Goal: Task Accomplishment & Management: Use online tool/utility

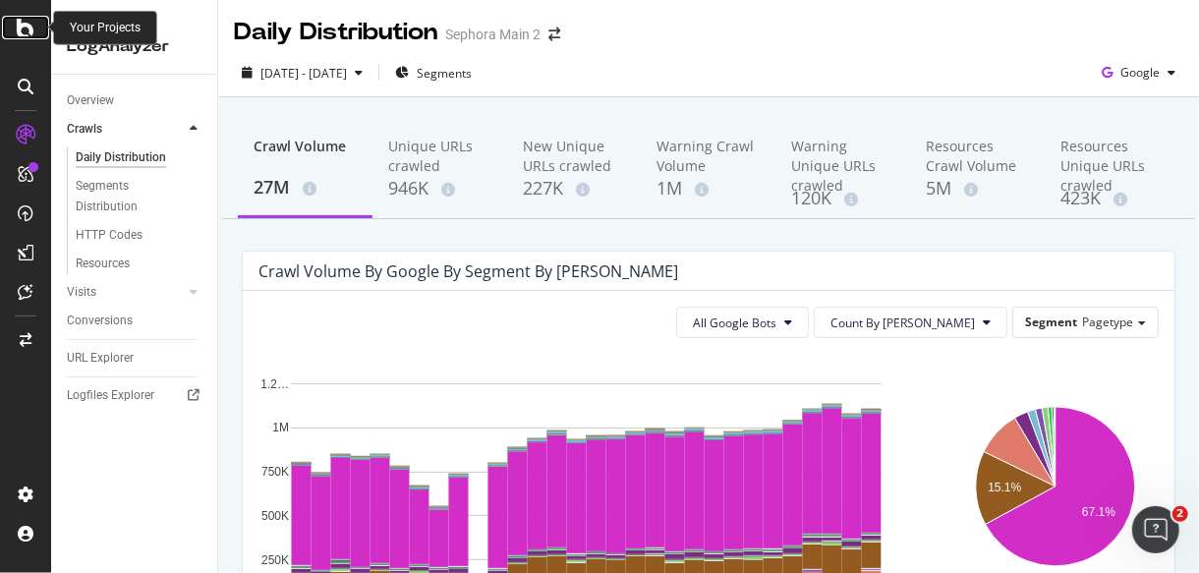
click at [23, 26] on icon at bounding box center [26, 28] width 18 height 24
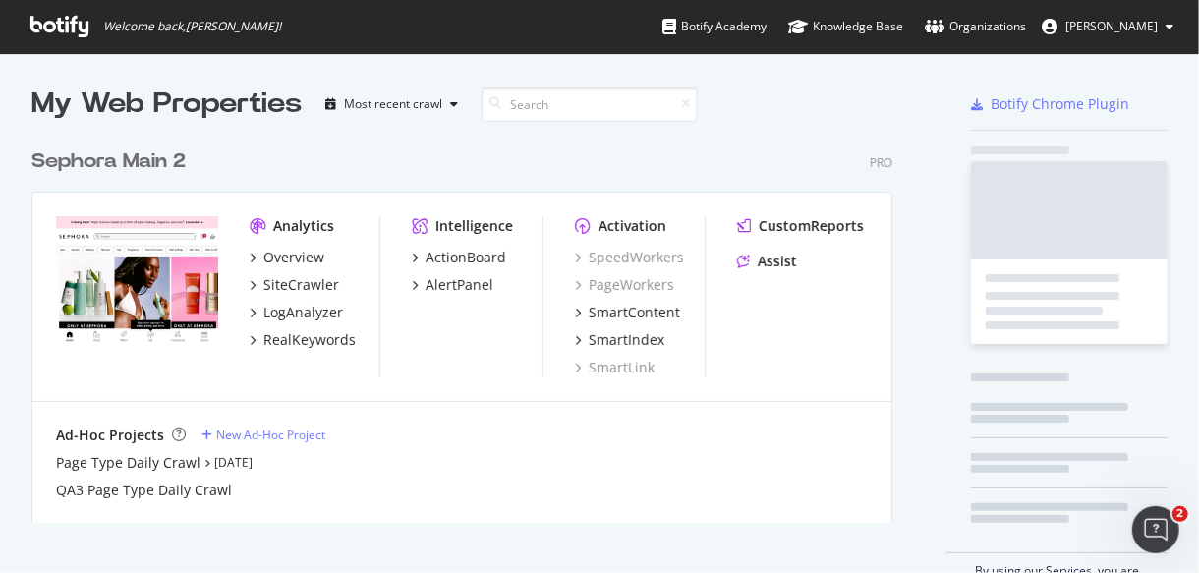
scroll to position [556, 1167]
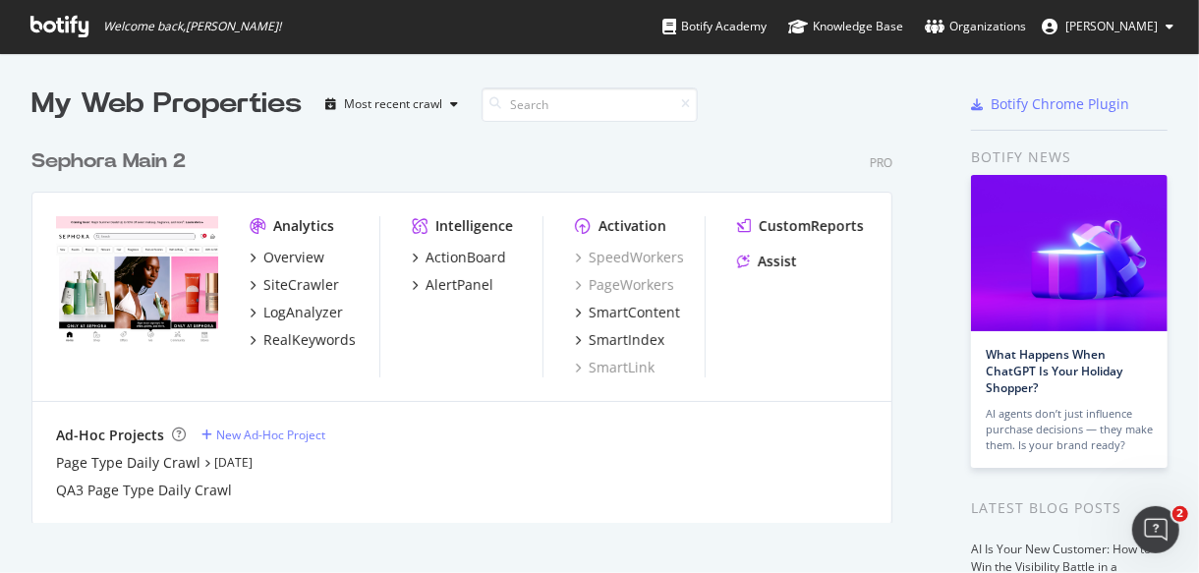
click at [134, 160] on div "Sephora Main 2" at bounding box center [108, 161] width 154 height 29
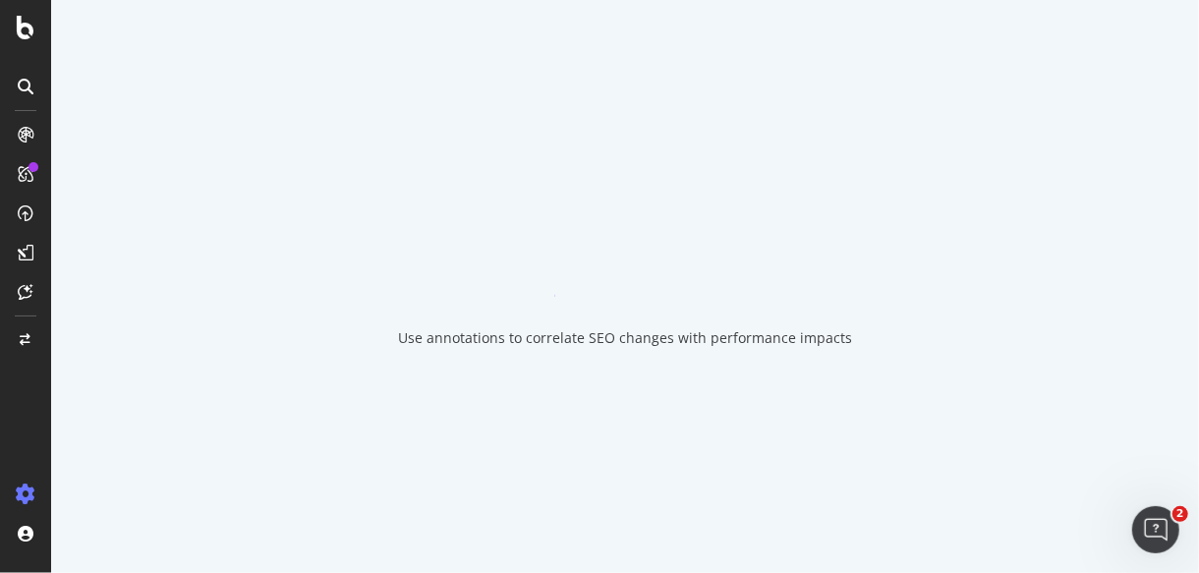
click at [437, 255] on div "Use annotations to correlate SEO changes with performance impacts" at bounding box center [625, 286] width 1148 height 573
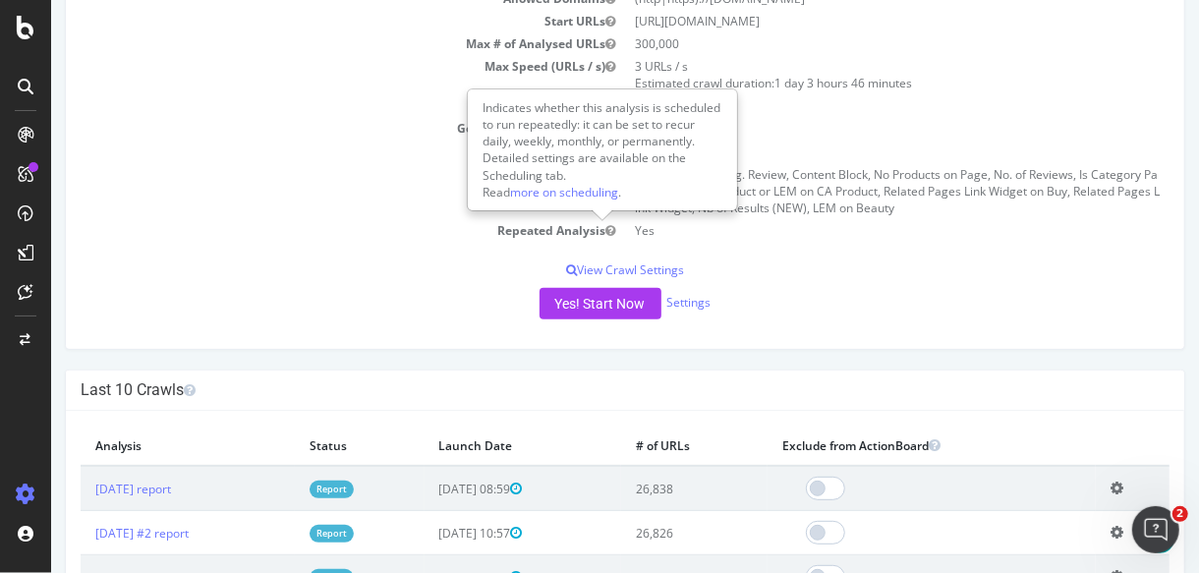
scroll to position [261, 0]
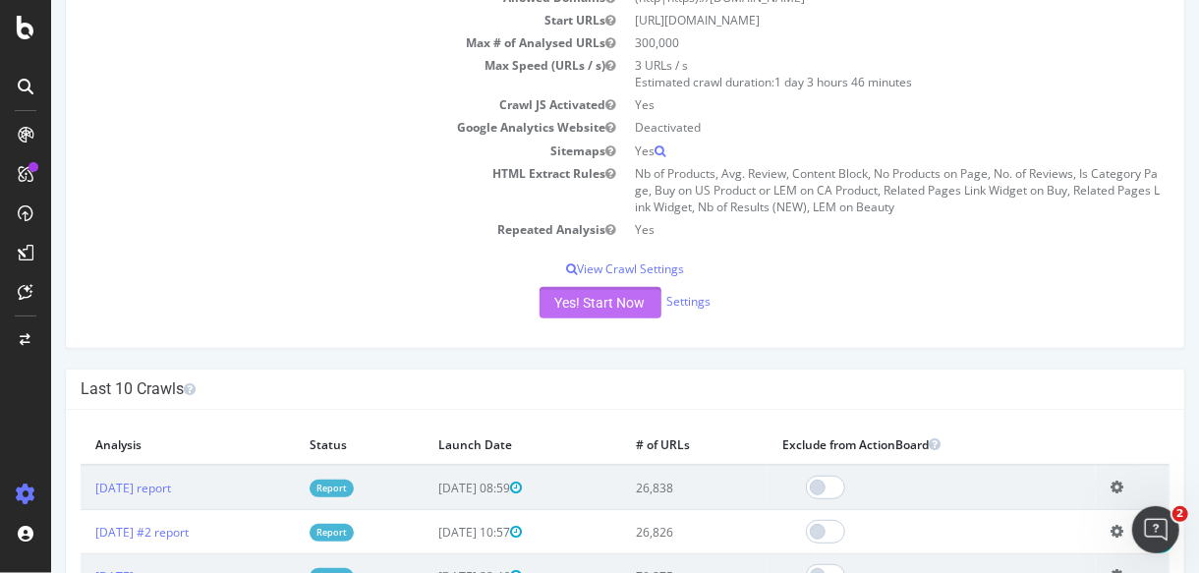
click at [597, 294] on button "Yes! Start Now" at bounding box center [600, 302] width 122 height 31
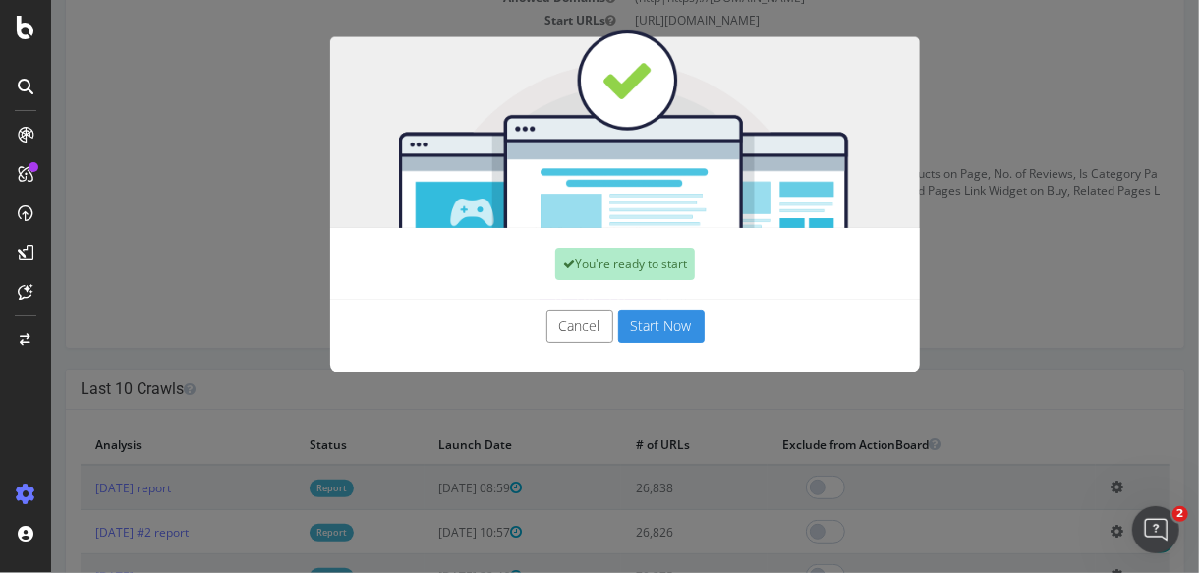
click at [633, 318] on button "Start Now" at bounding box center [660, 326] width 86 height 33
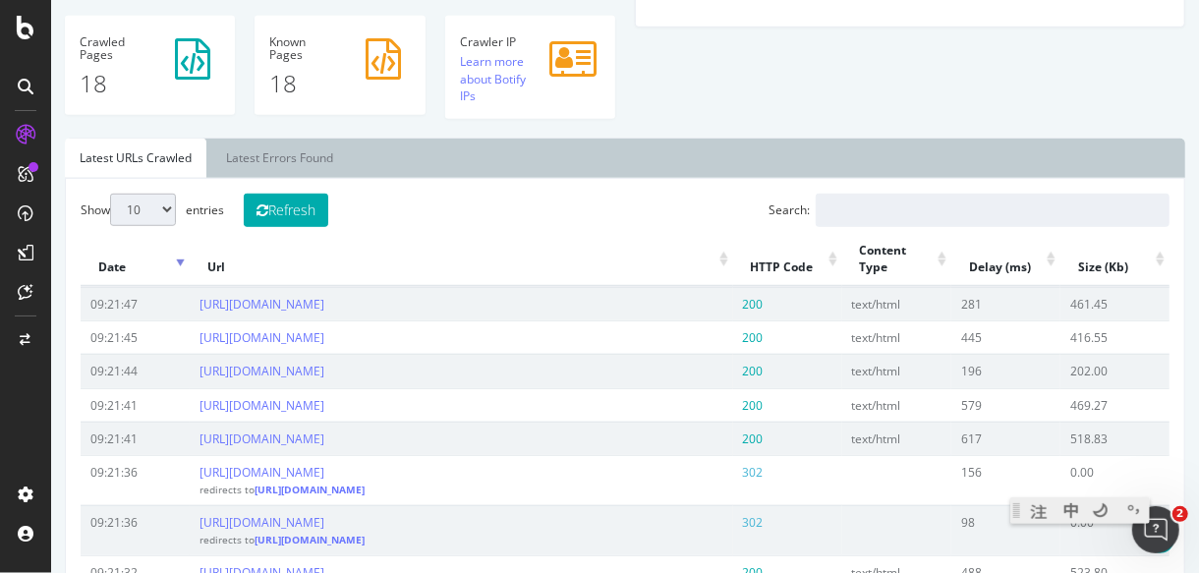
scroll to position [627, 0]
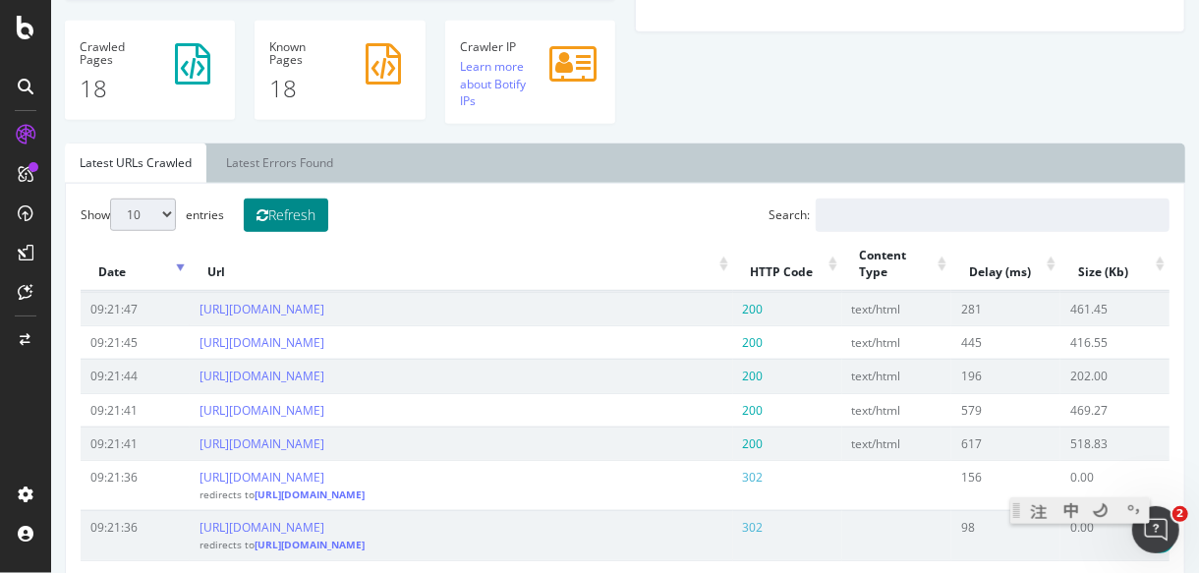
click at [282, 205] on button "Refresh" at bounding box center [285, 215] width 85 height 33
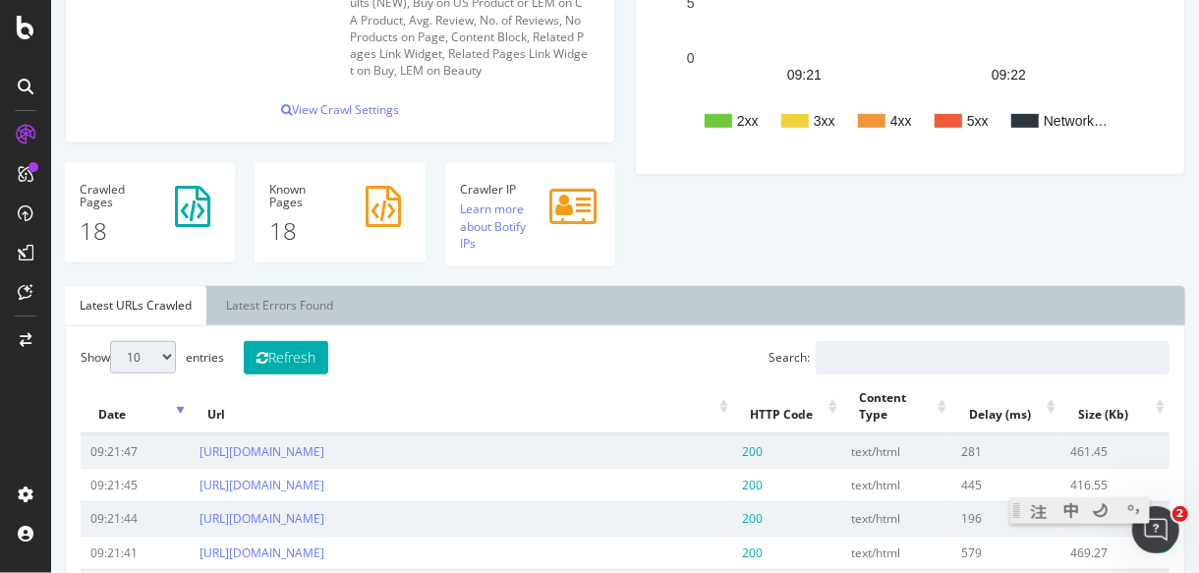
scroll to position [480, 0]
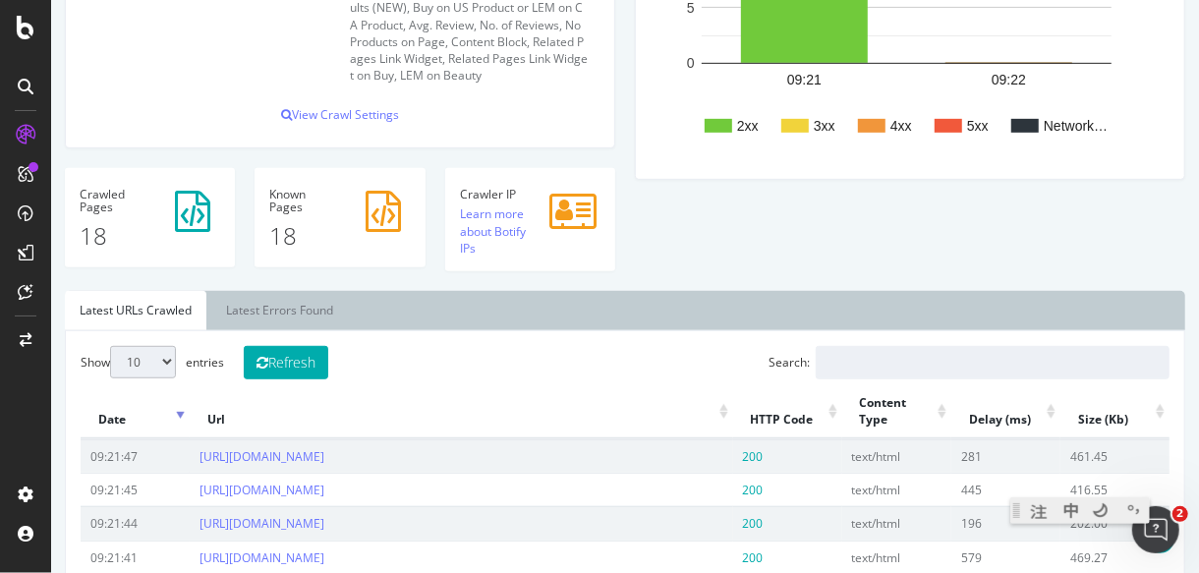
click at [773, 257] on div "Analysis Settings Allowed Domains (http|https)://[DOMAIN_NAME] Start URLs [URL]…" at bounding box center [624, 27] width 1140 height 527
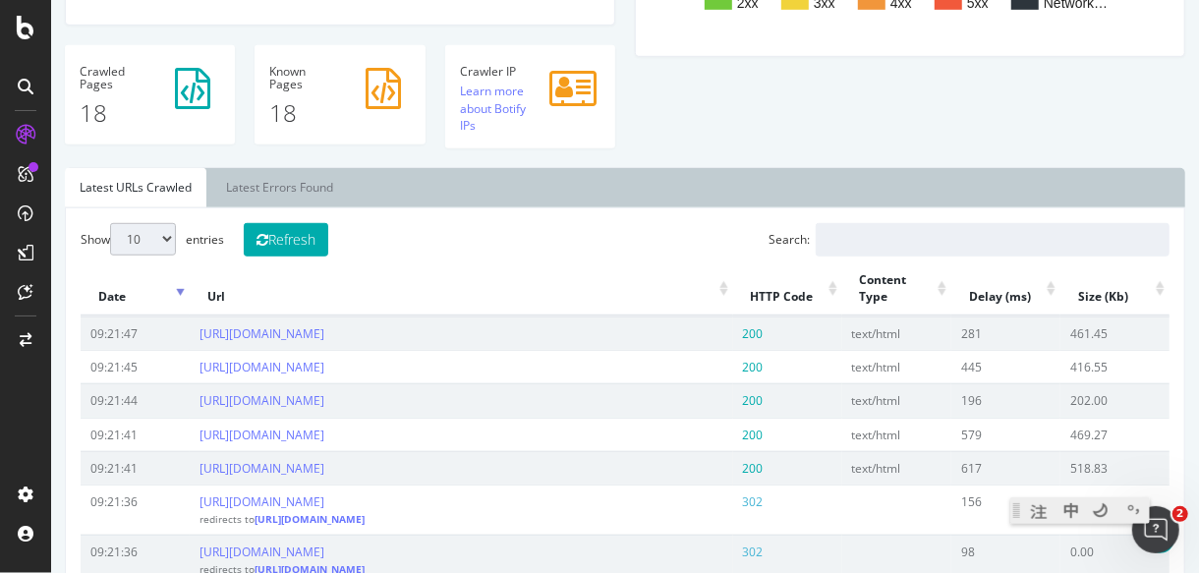
scroll to position [602, 0]
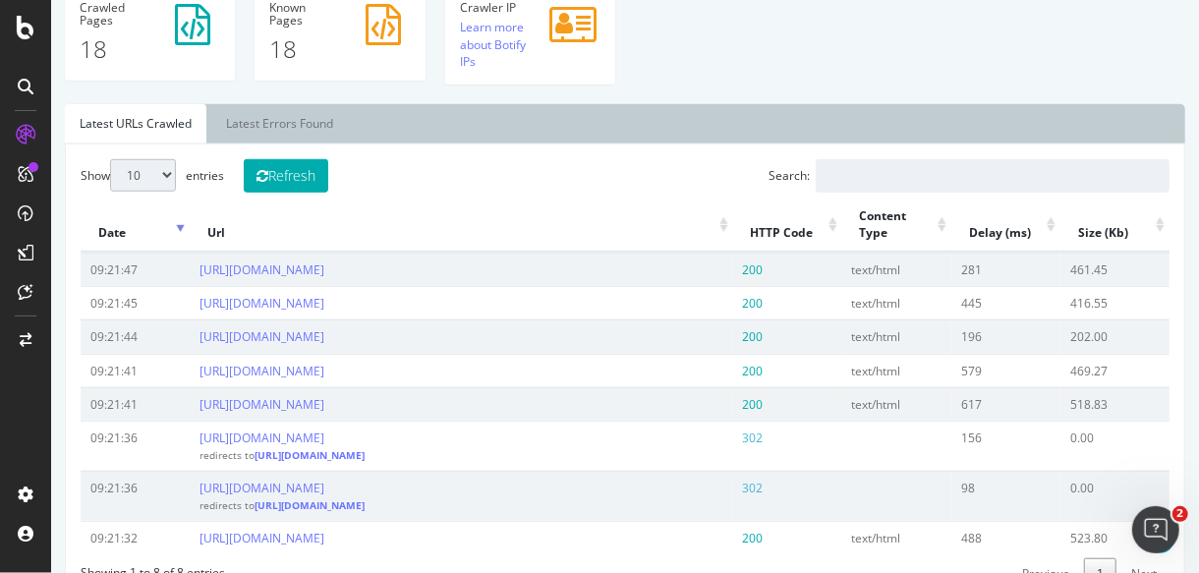
scroll to position [662, 0]
